Goal: Task Accomplishment & Management: Use online tool/utility

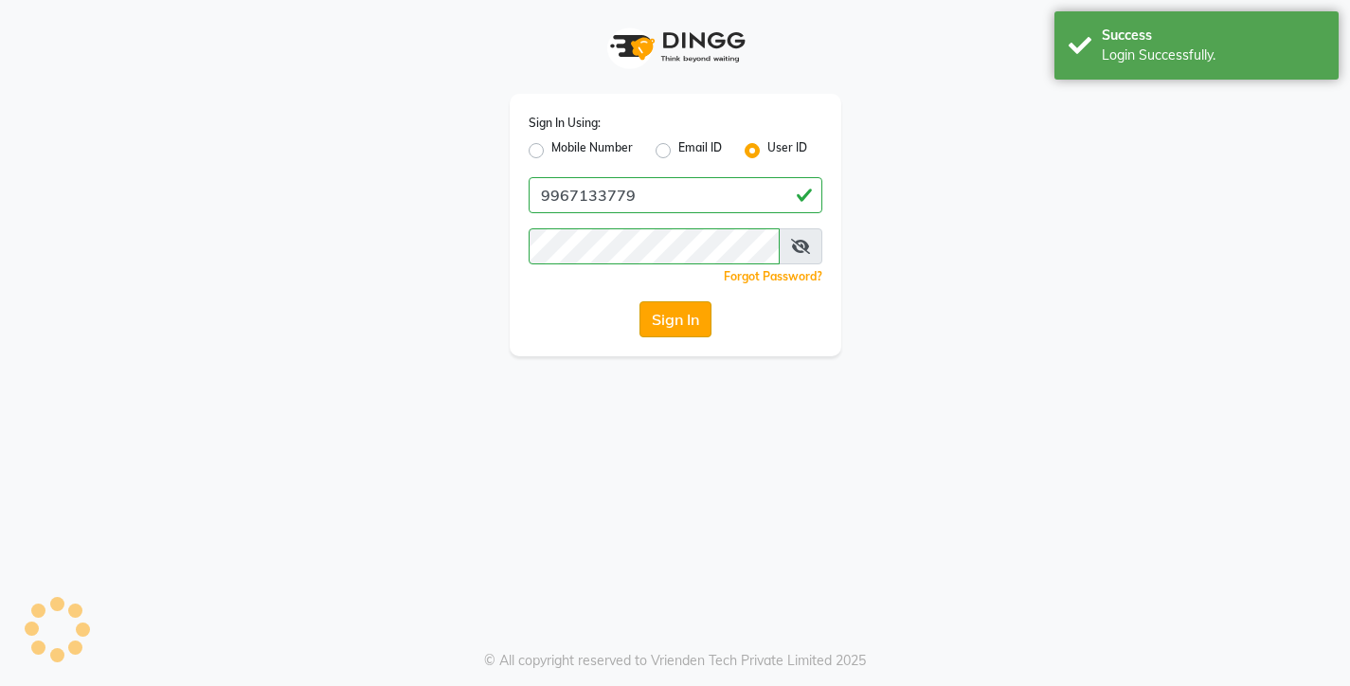
click at [665, 322] on button "Sign In" at bounding box center [675, 319] width 72 height 36
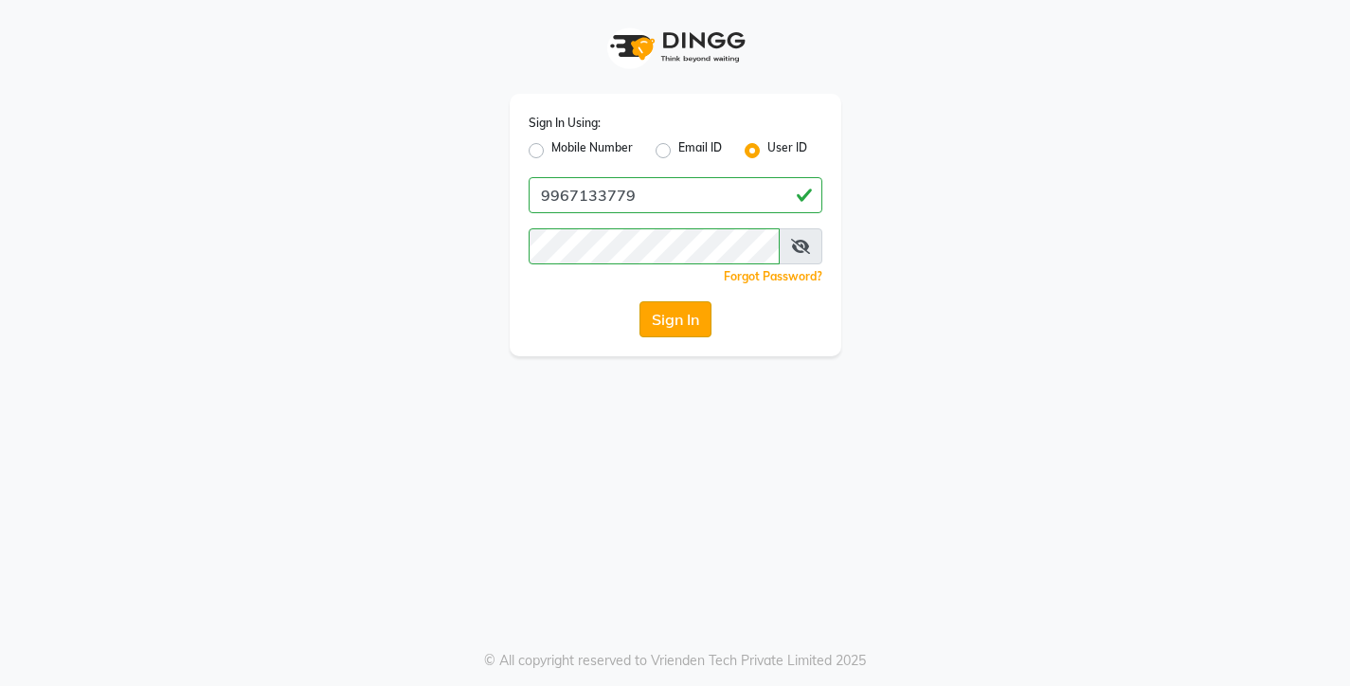
click at [684, 320] on button "Sign In" at bounding box center [675, 319] width 72 height 36
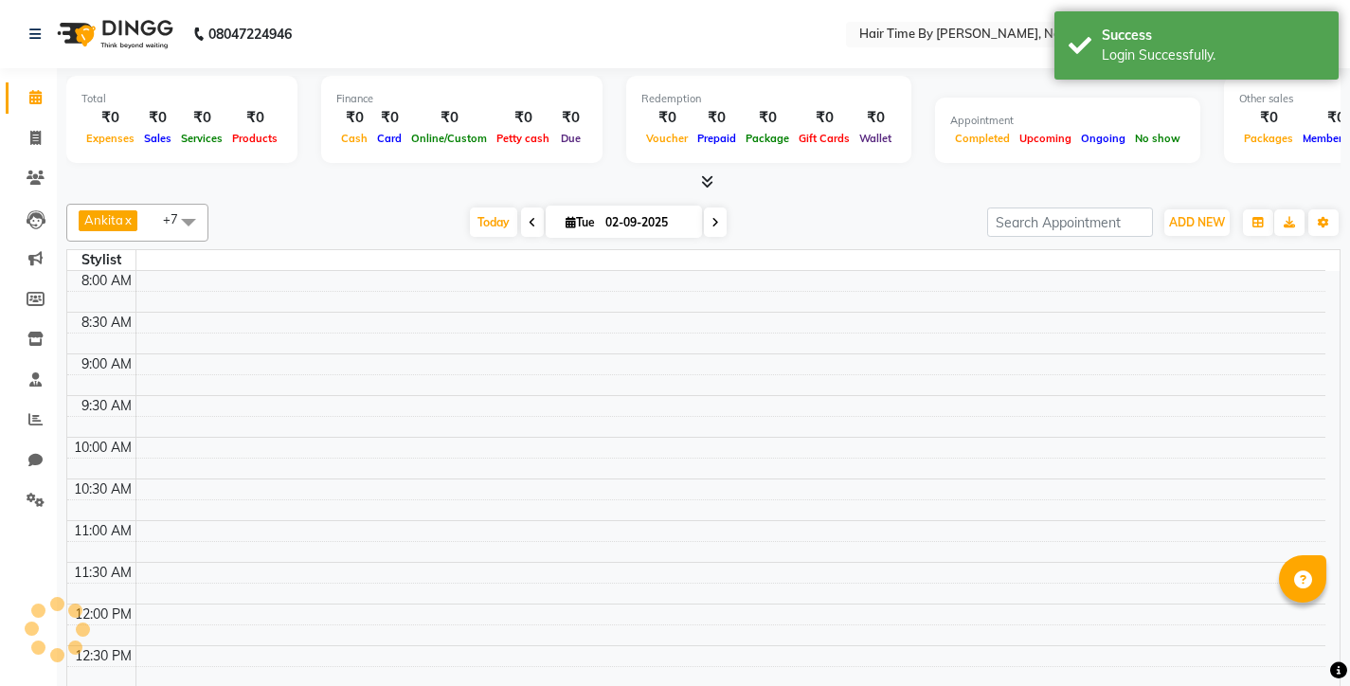
select select "en"
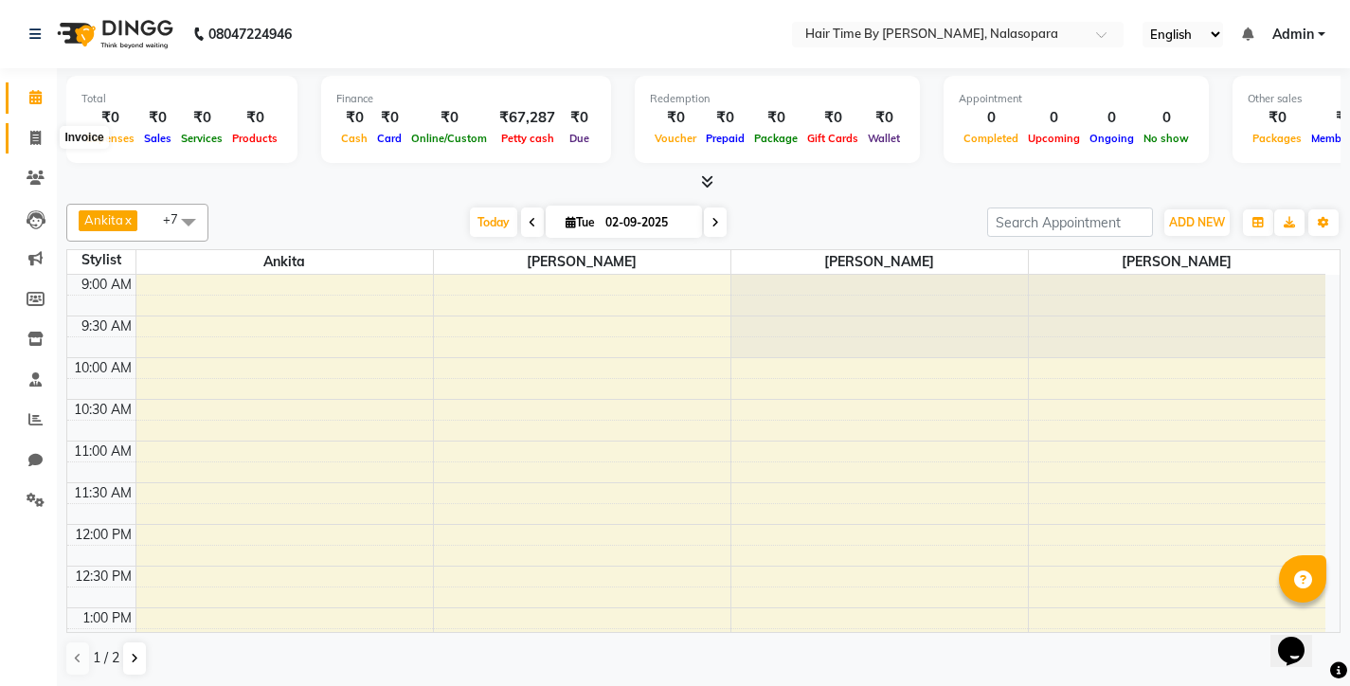
click at [31, 135] on icon at bounding box center [35, 138] width 10 height 14
select select "service"
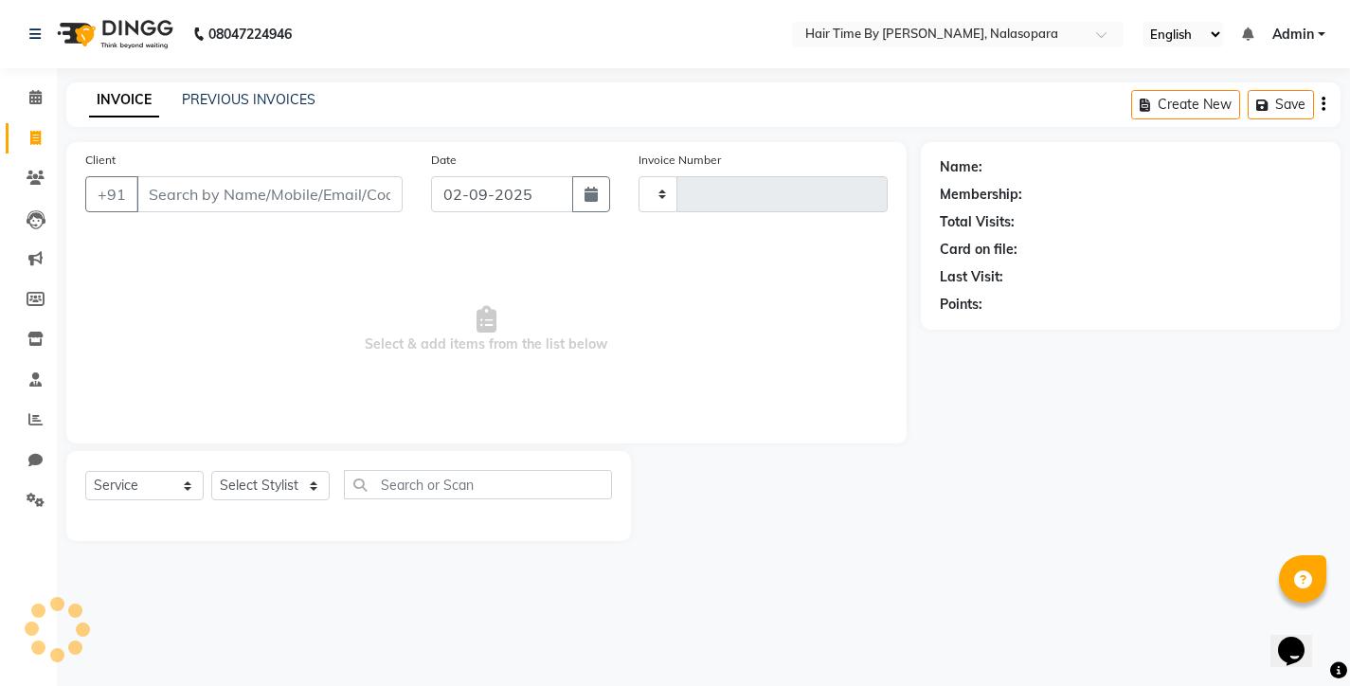
type input "0668"
select select "8131"
click at [149, 192] on input "Client" at bounding box center [269, 194] width 266 height 36
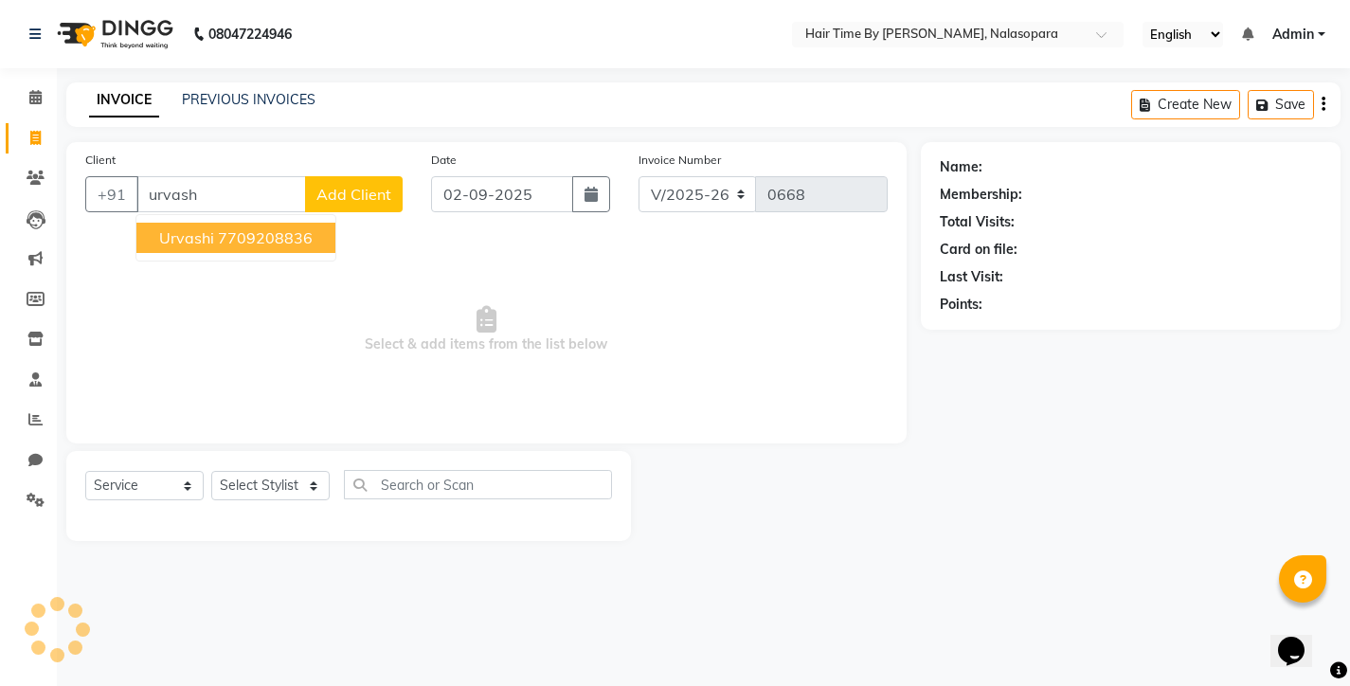
click at [175, 236] on span "urvashi" at bounding box center [186, 237] width 55 height 19
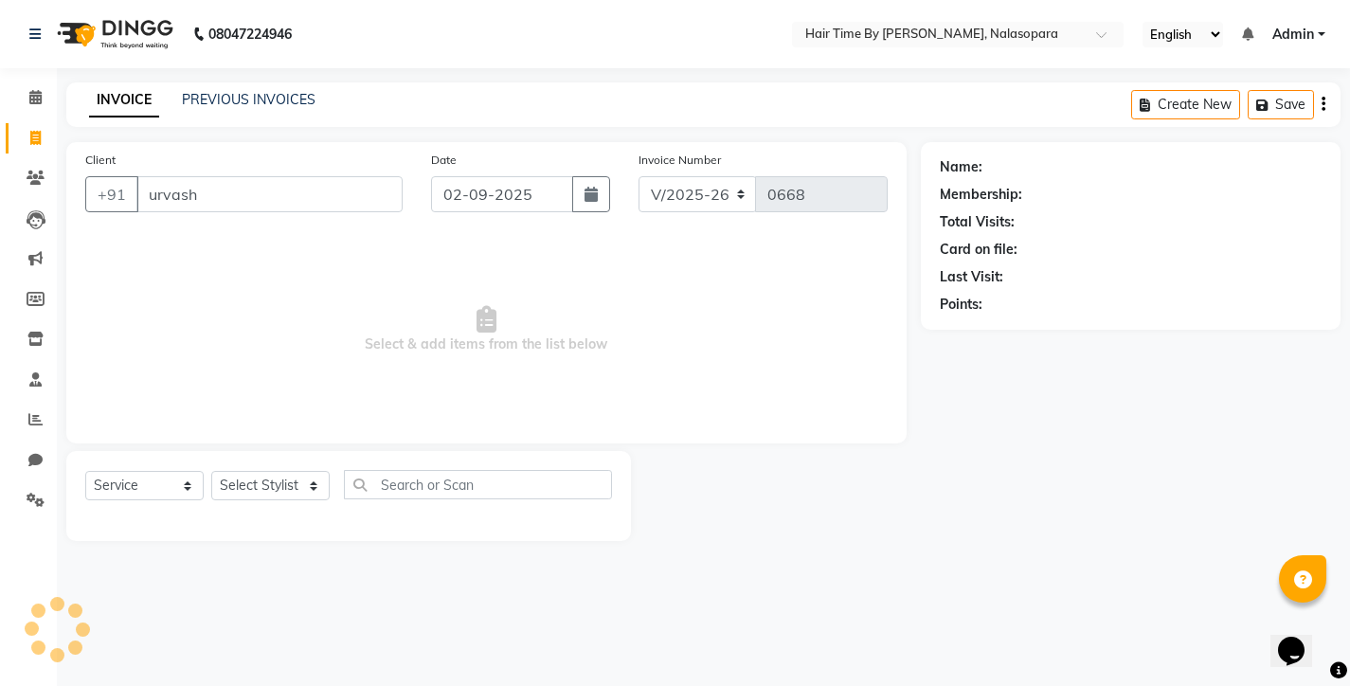
type input "7709208836"
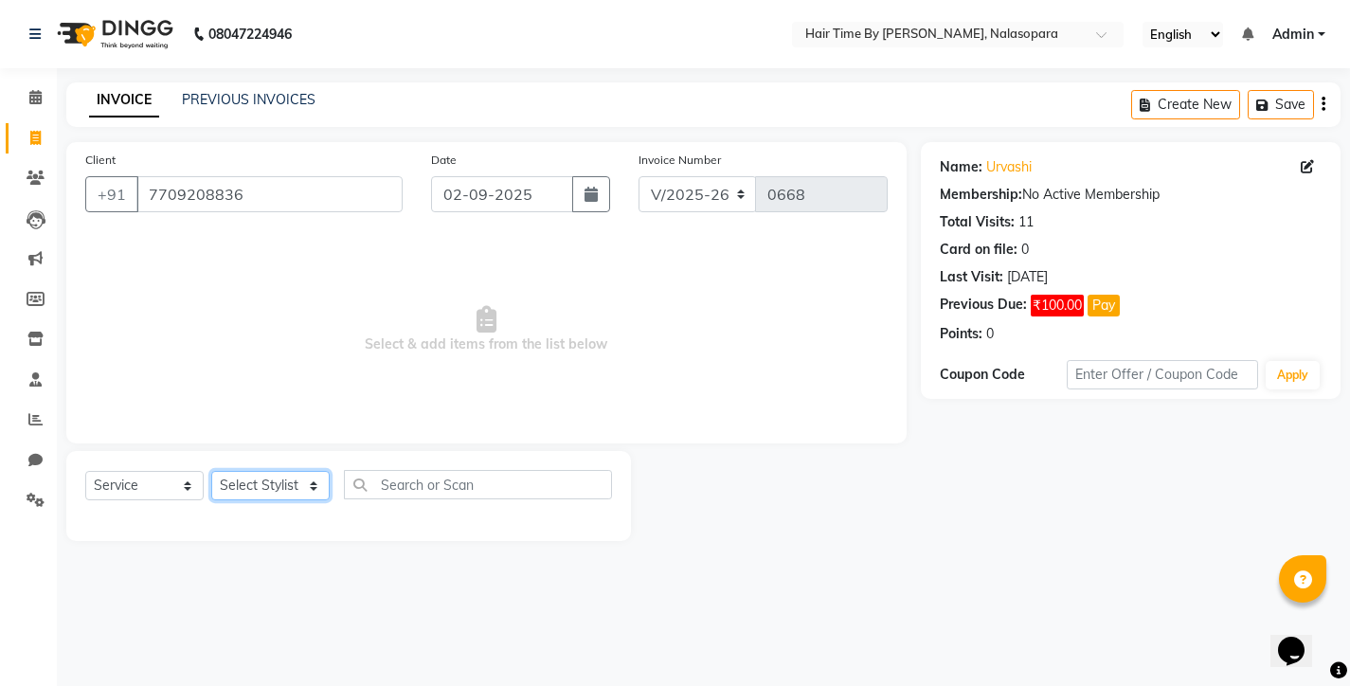
select select "75790"
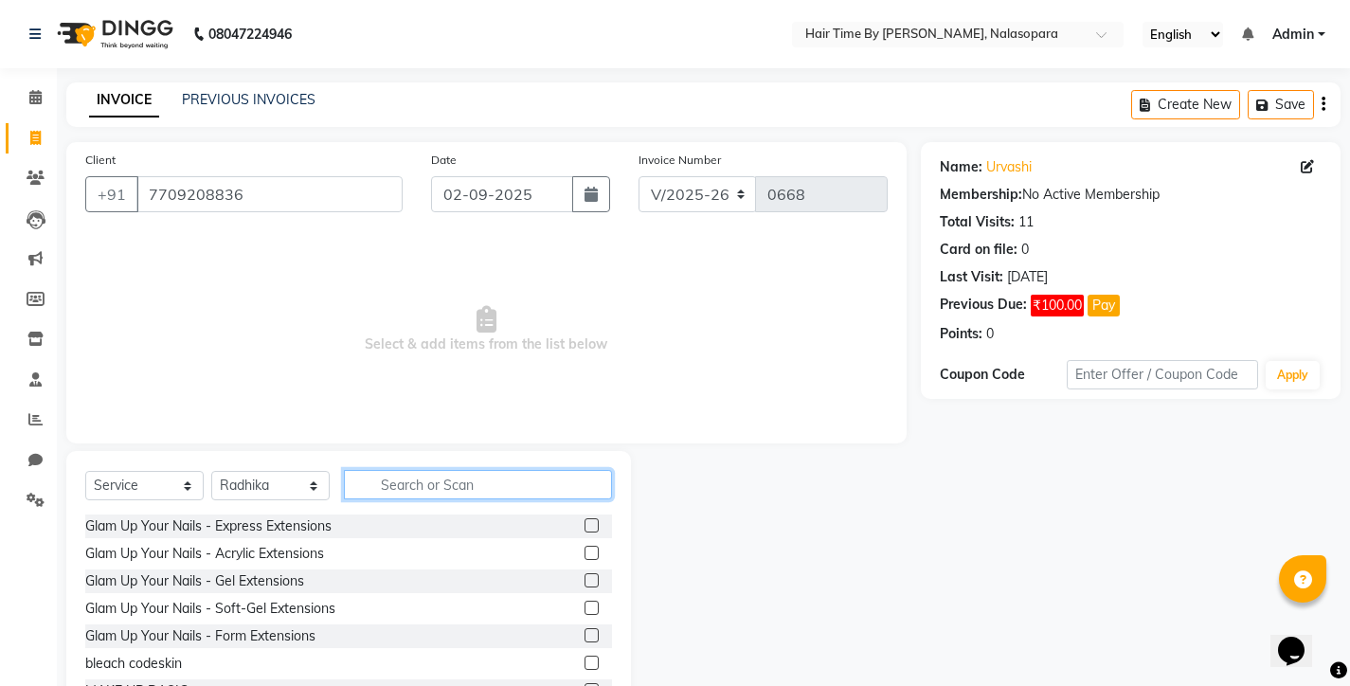
click at [394, 489] on input "text" at bounding box center [478, 484] width 268 height 29
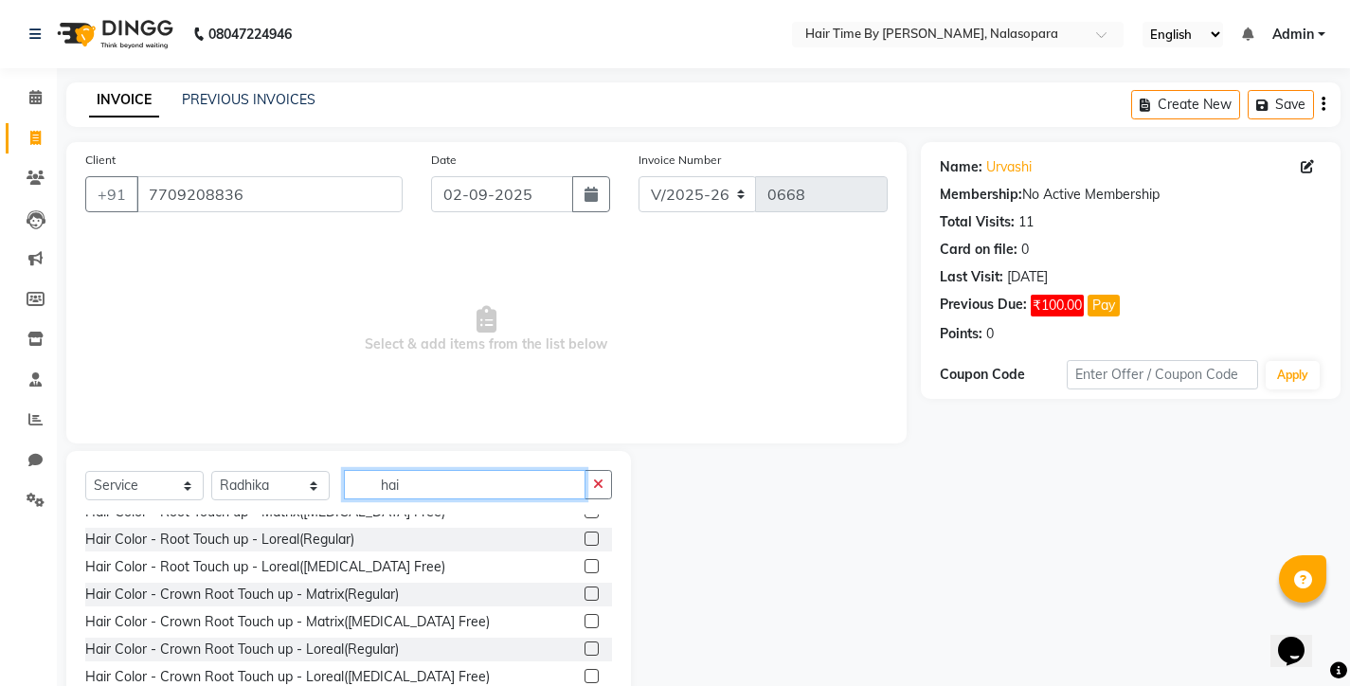
scroll to position [318, 0]
click at [403, 485] on input "hai" at bounding box center [465, 484] width 242 height 29
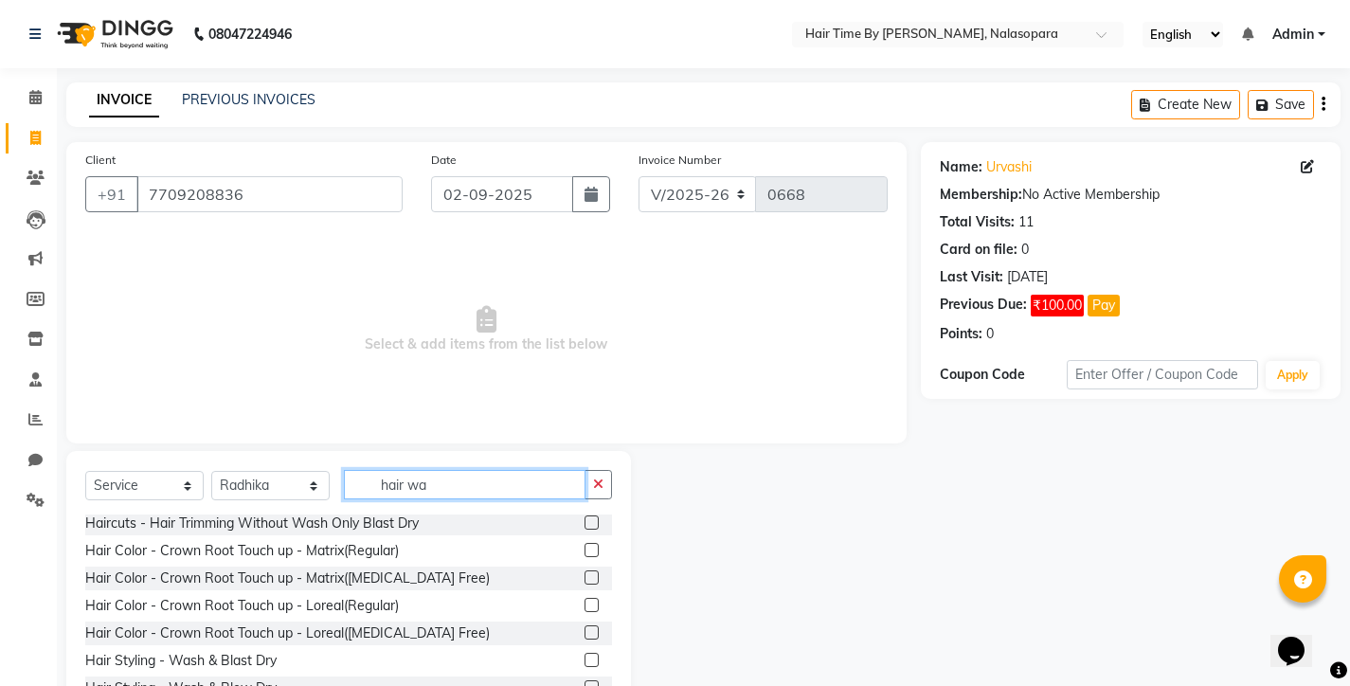
scroll to position [0, 0]
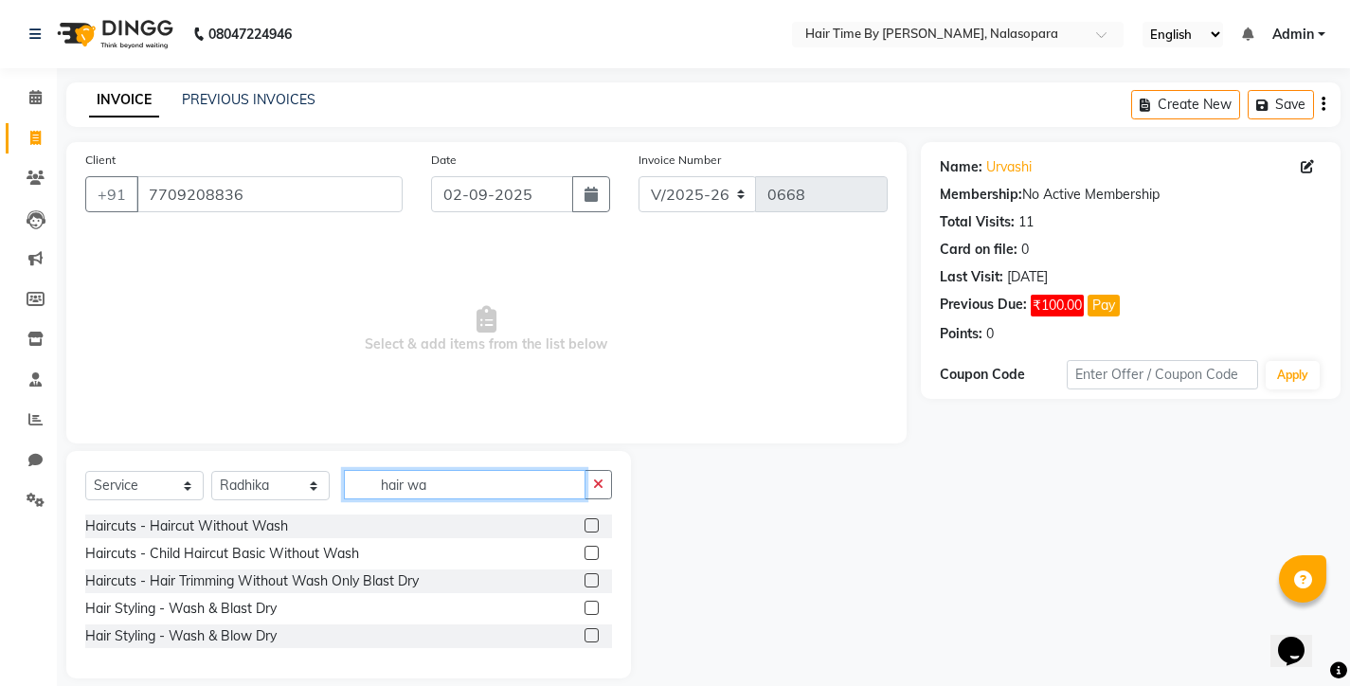
type input "hair wa"
click at [596, 609] on label at bounding box center [592, 608] width 14 height 14
click at [596, 609] on input "checkbox" at bounding box center [591, 609] width 12 height 12
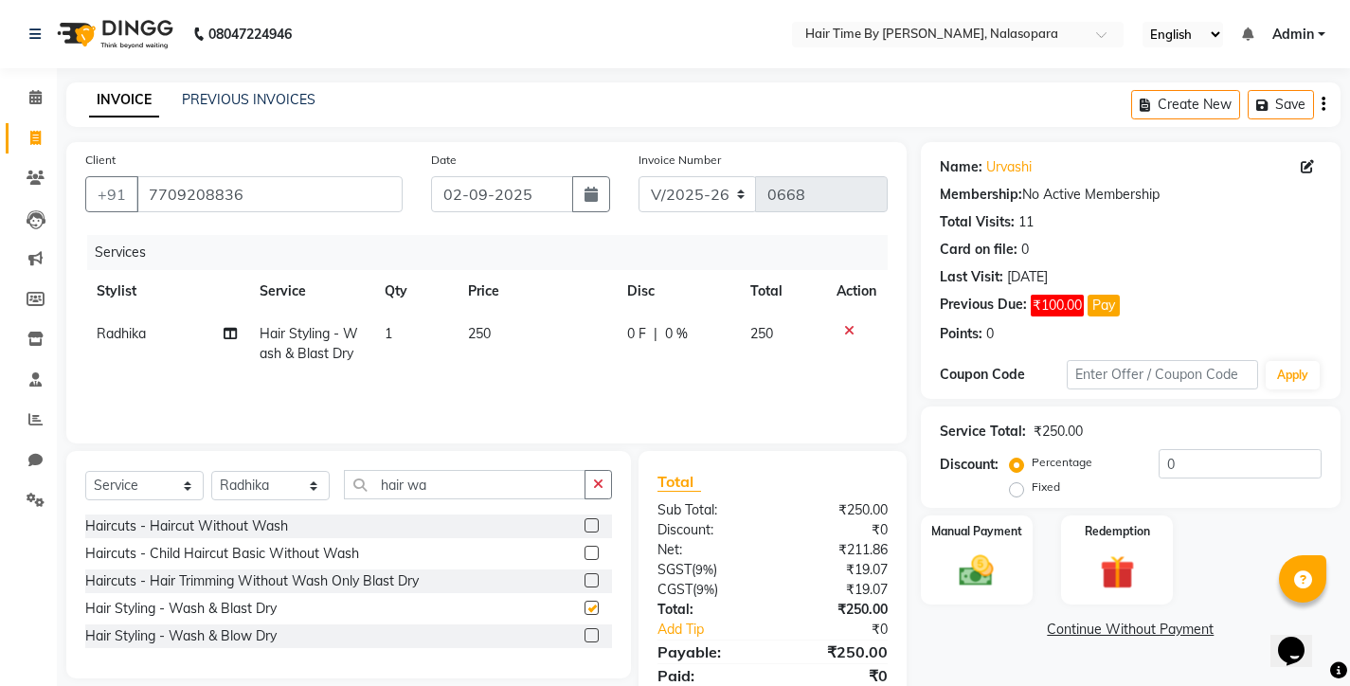
checkbox input "false"
click at [851, 331] on icon at bounding box center [849, 330] width 10 height 13
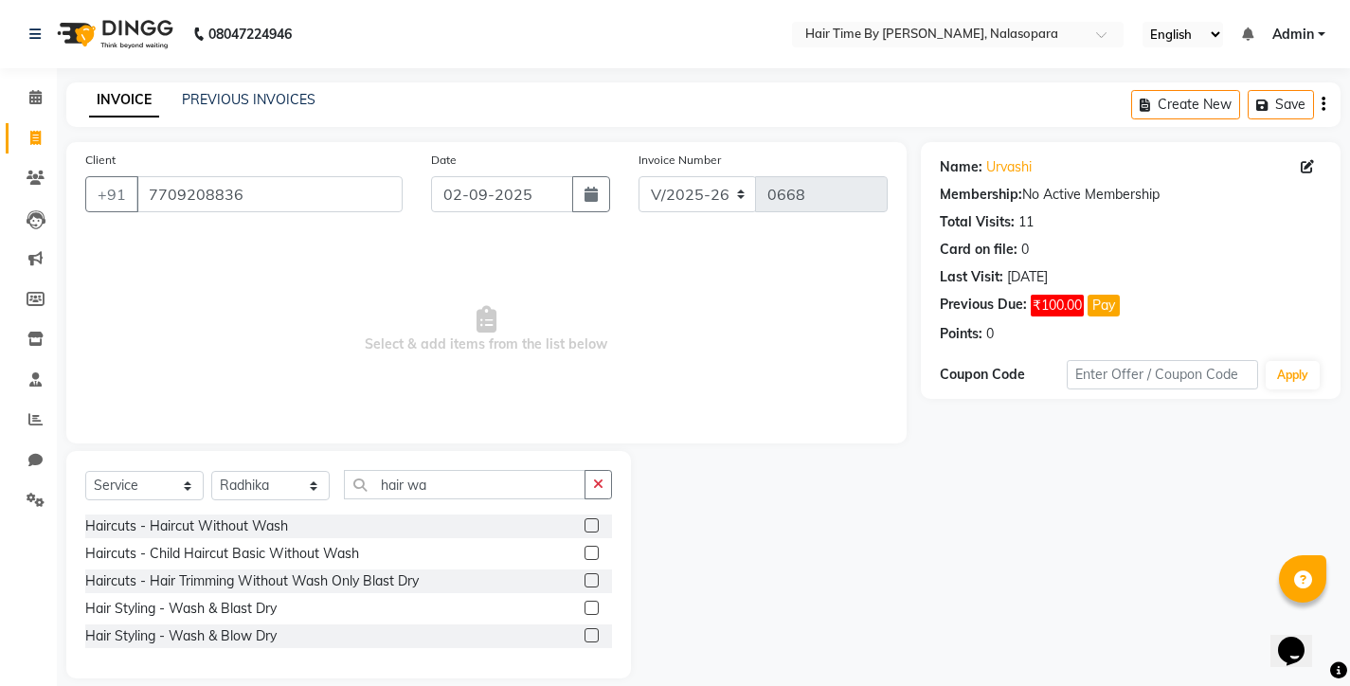
click at [593, 642] on label at bounding box center [592, 635] width 14 height 14
click at [593, 642] on input "checkbox" at bounding box center [591, 636] width 12 height 12
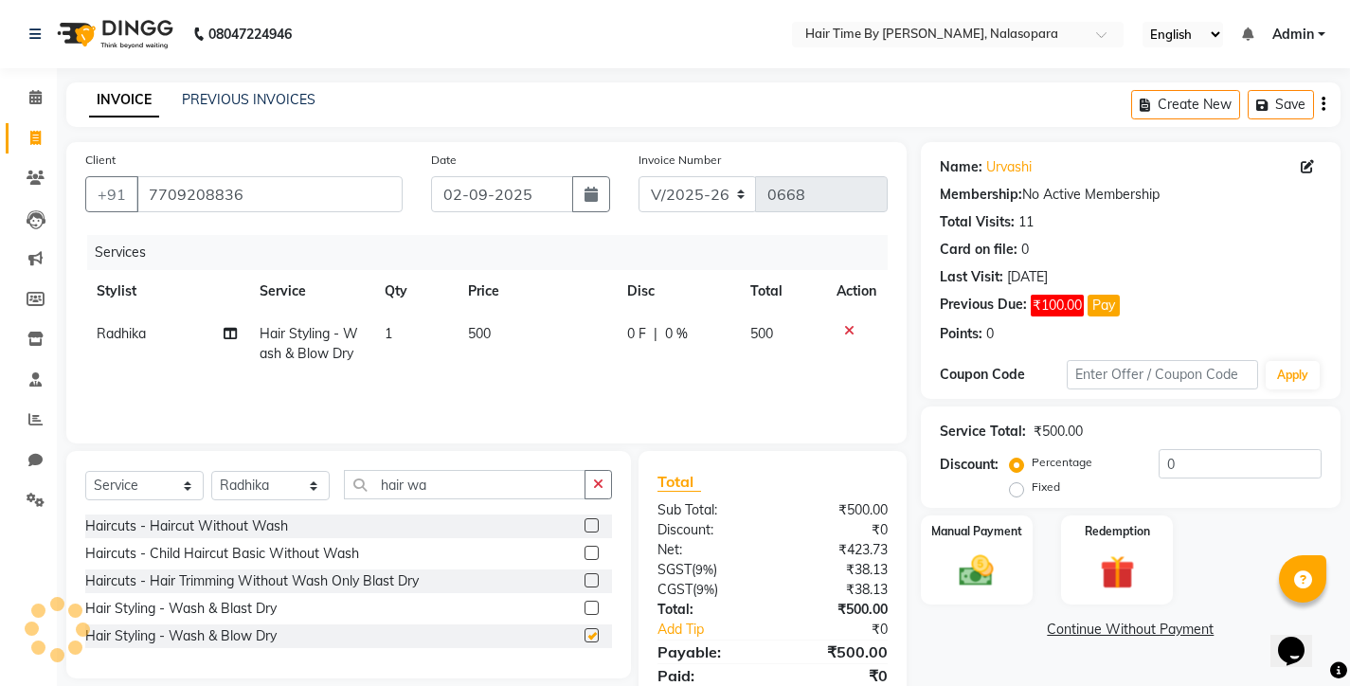
checkbox input "false"
click at [974, 543] on div "Manual Payment" at bounding box center [976, 560] width 117 height 94
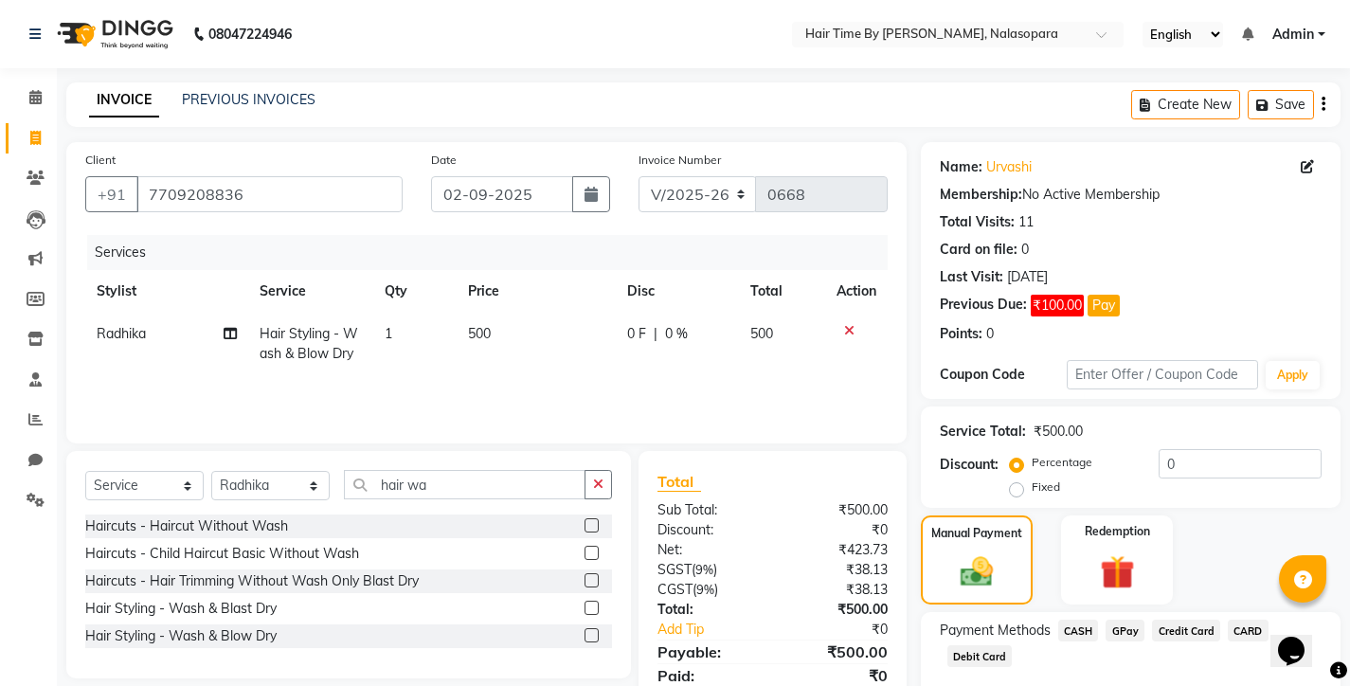
click at [1078, 627] on span "CASH" at bounding box center [1078, 631] width 41 height 22
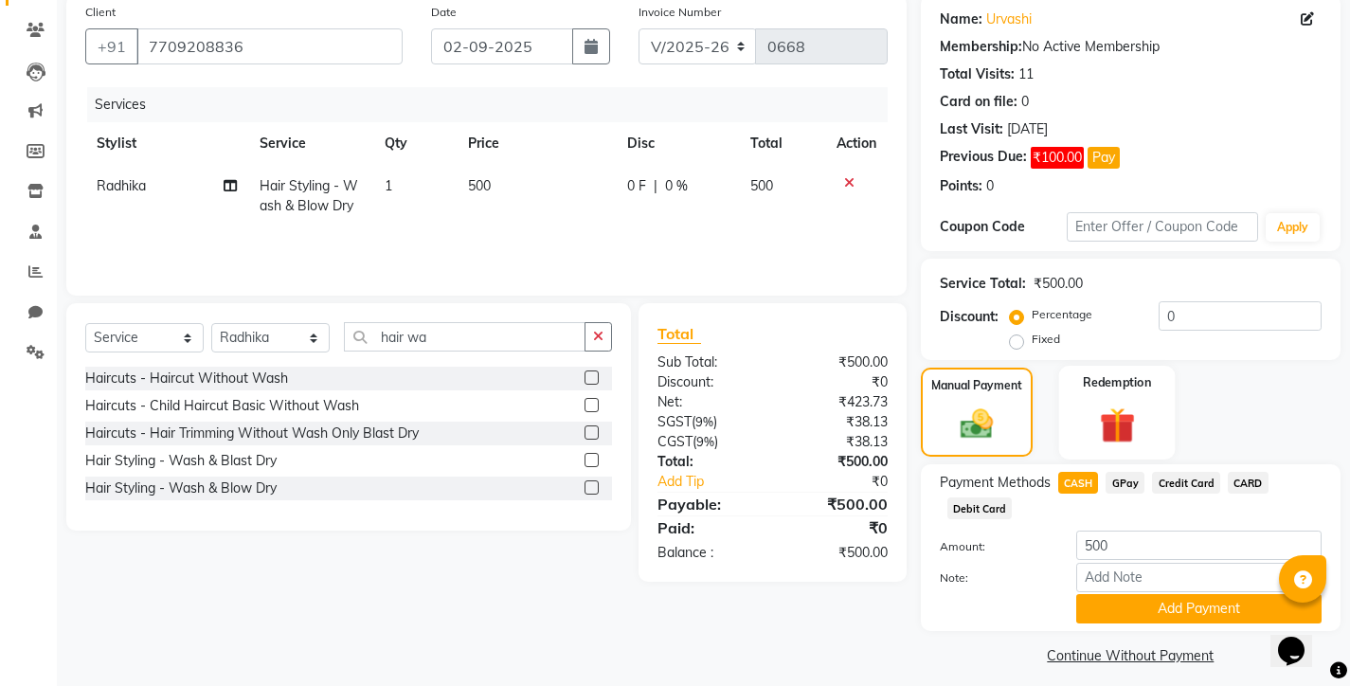
scroll to position [159, 0]
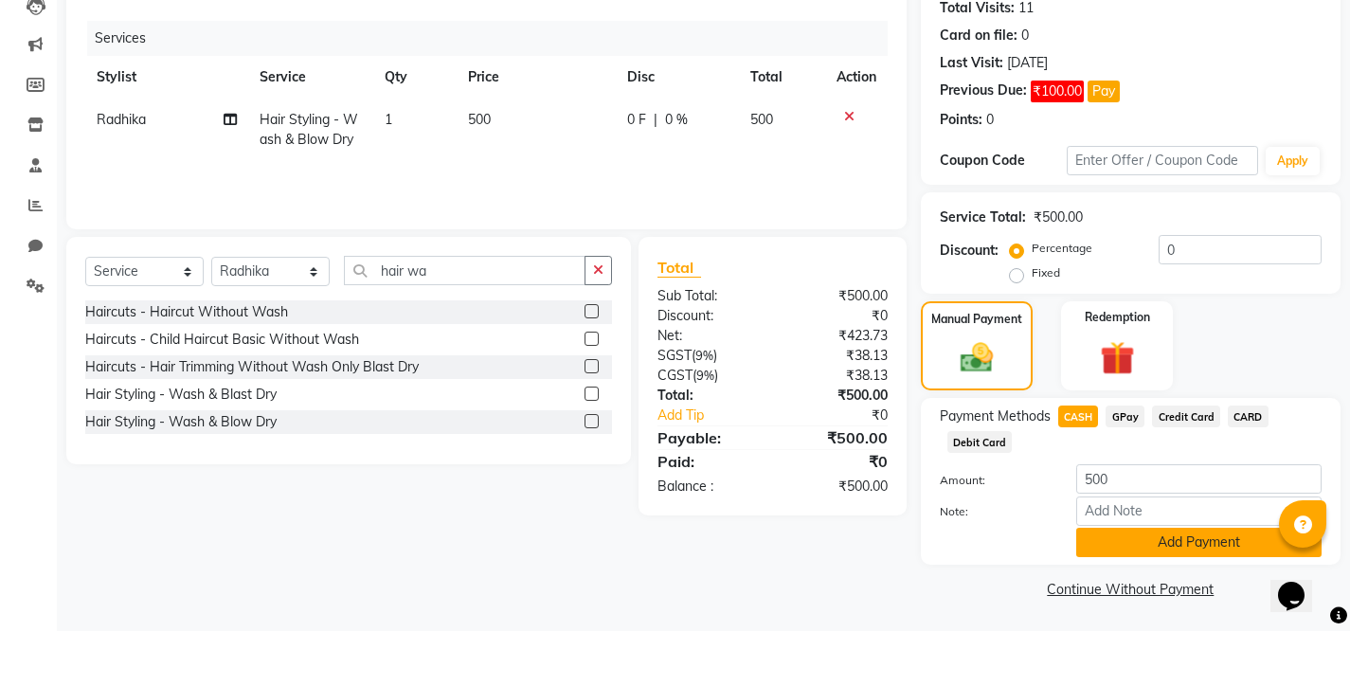
click at [1125, 583] on button "Add Payment" at bounding box center [1198, 597] width 245 height 29
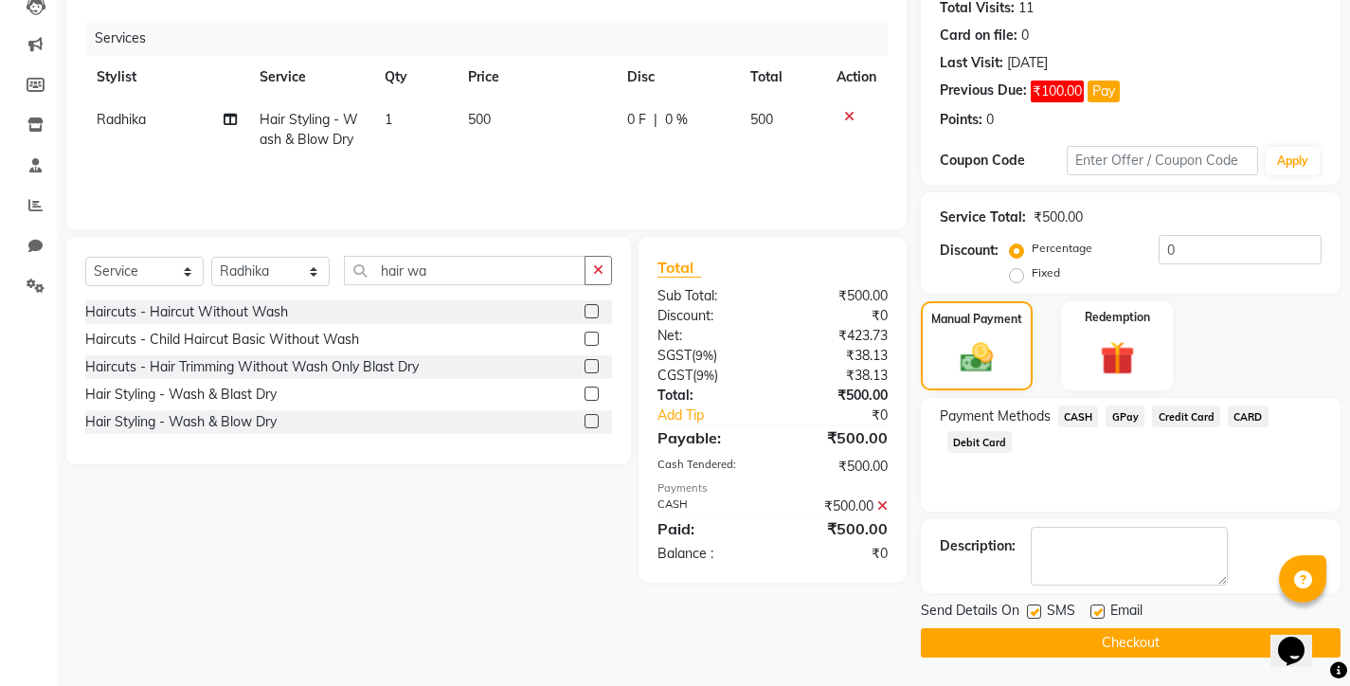
click at [1080, 638] on button "Checkout" at bounding box center [1131, 642] width 420 height 29
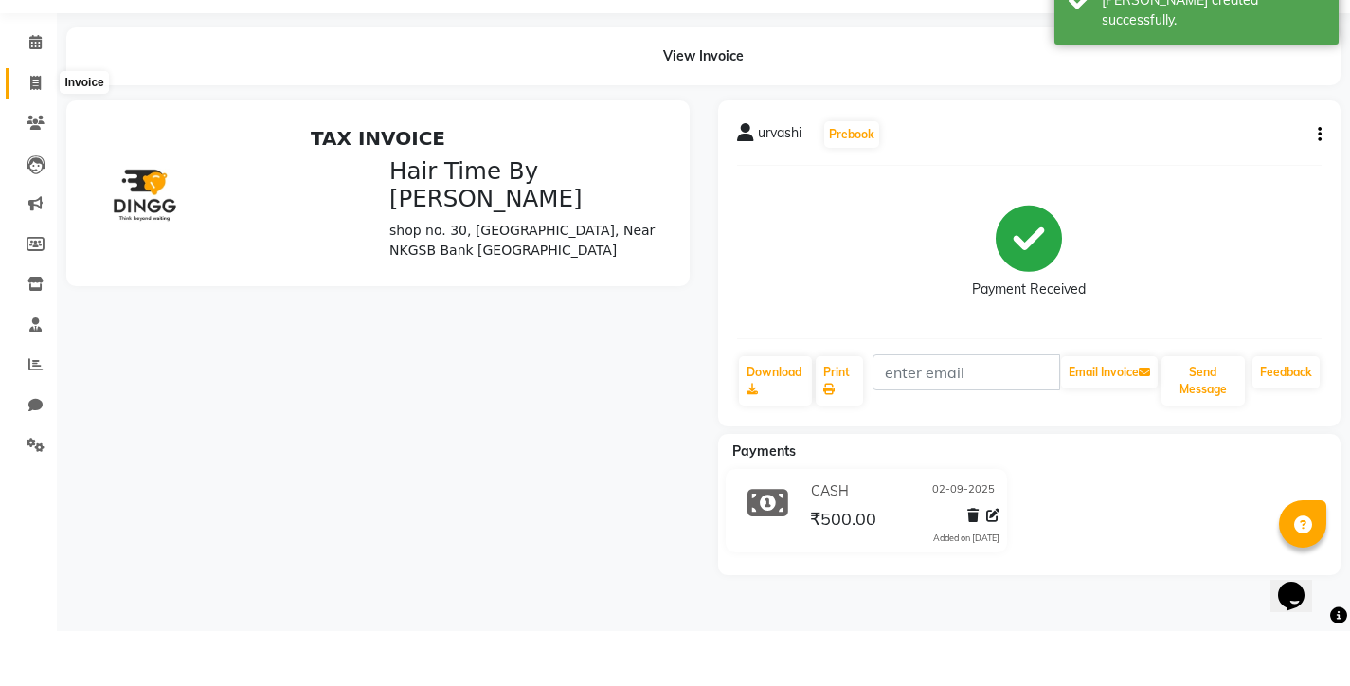
click at [35, 131] on icon at bounding box center [35, 138] width 10 height 14
select select "service"
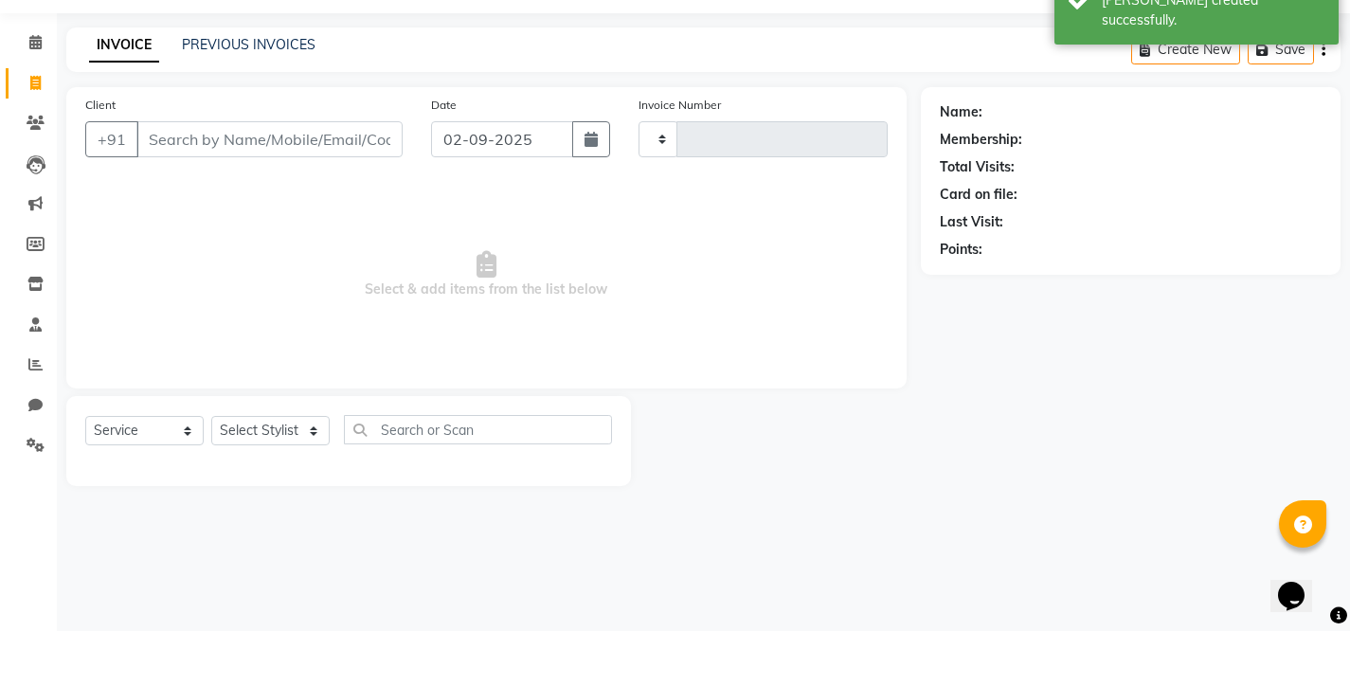
type input "0669"
select select "8131"
